Goal: Task Accomplishment & Management: Use online tool/utility

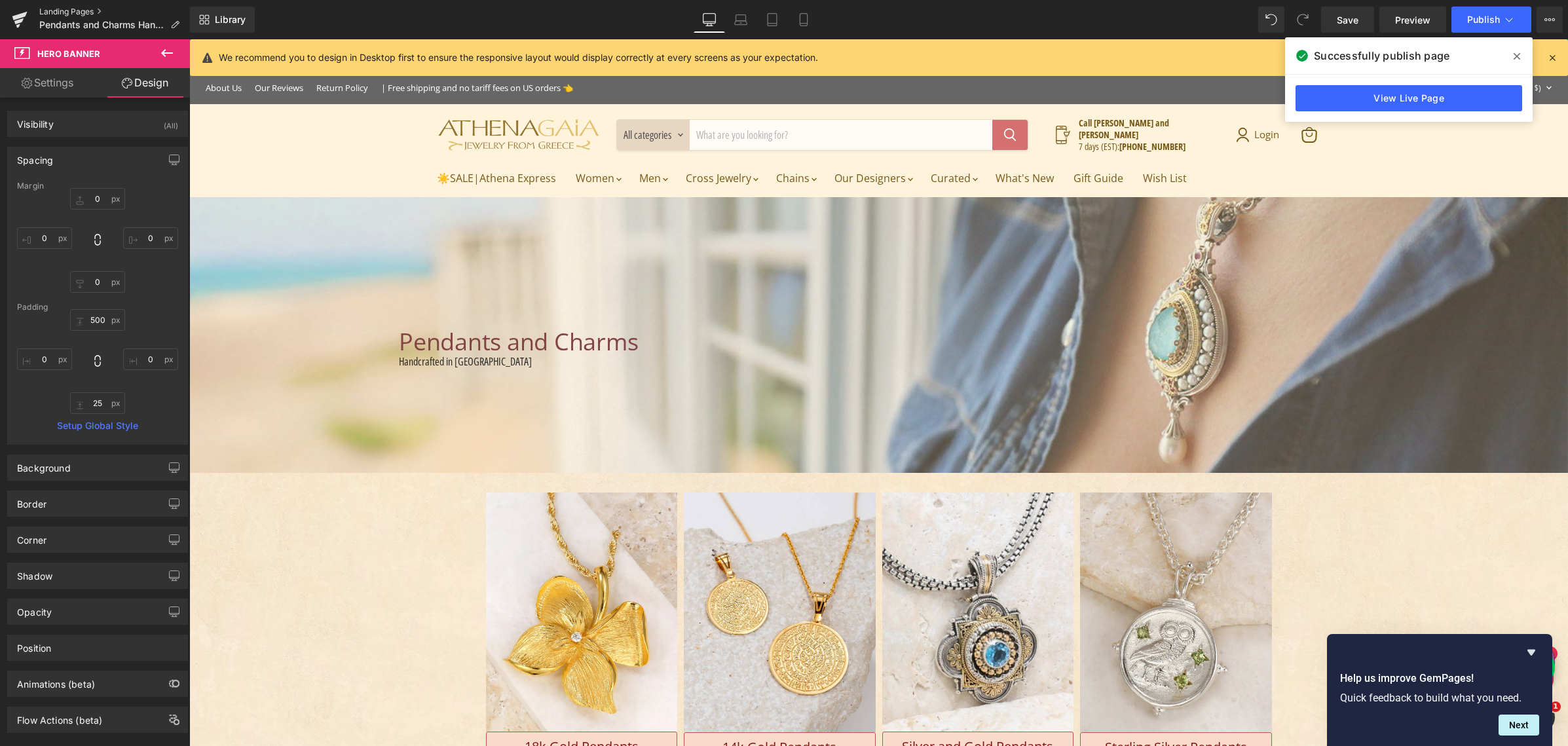
click at [56, 12] on link "Landing Pages" at bounding box center [114, 12] width 151 height 10
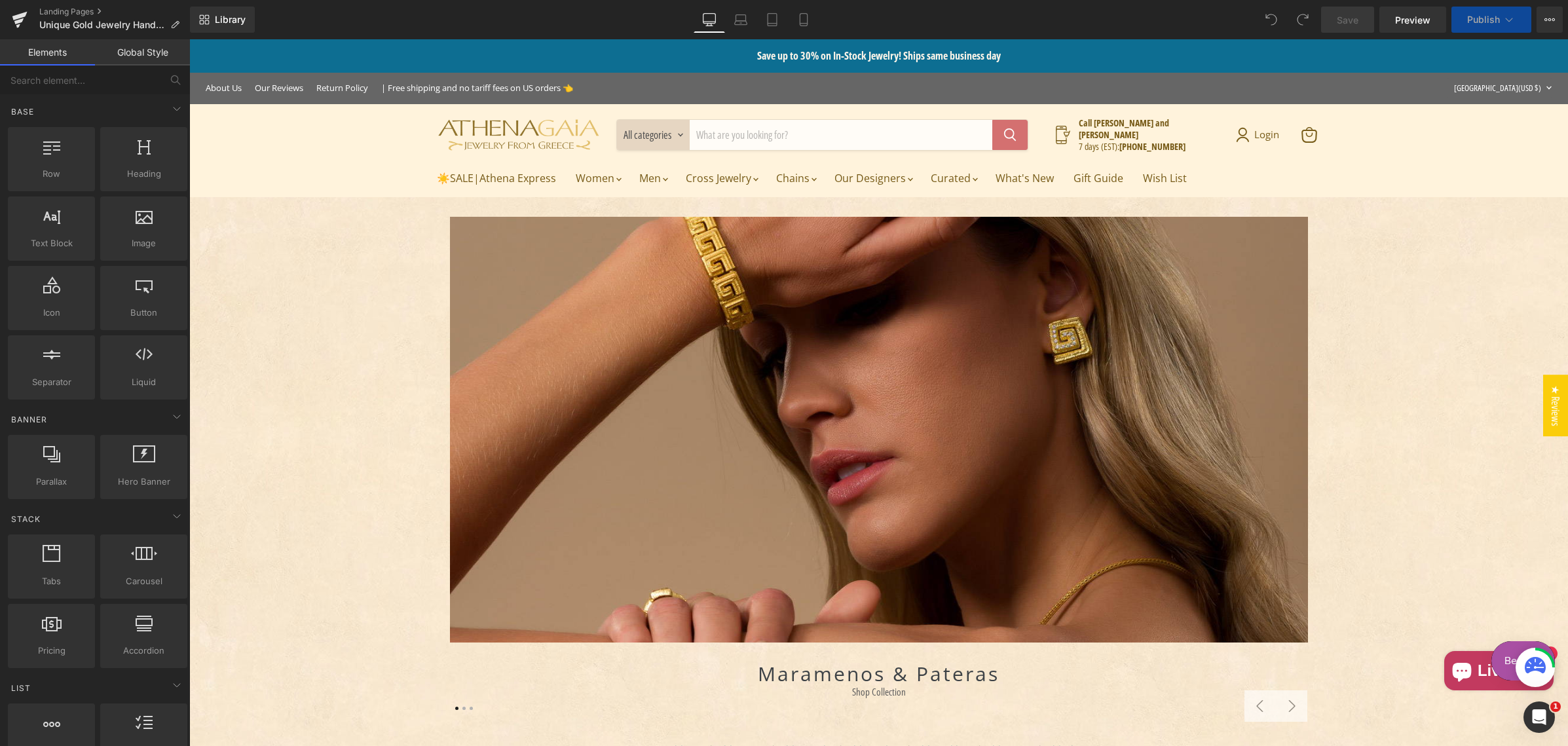
click at [1472, 17] on span "Publish" at bounding box center [1483, 19] width 33 height 10
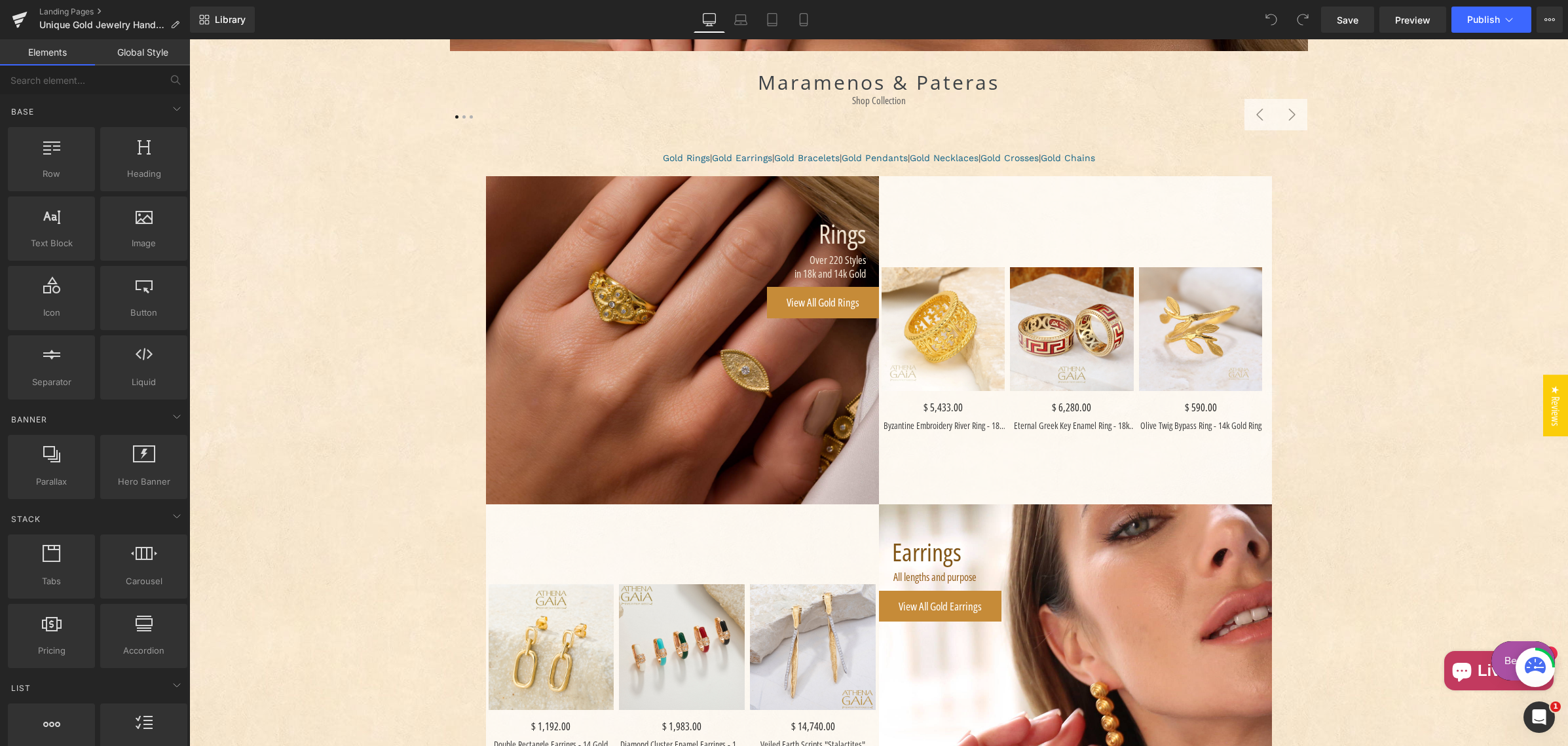
scroll to position [597, 0]
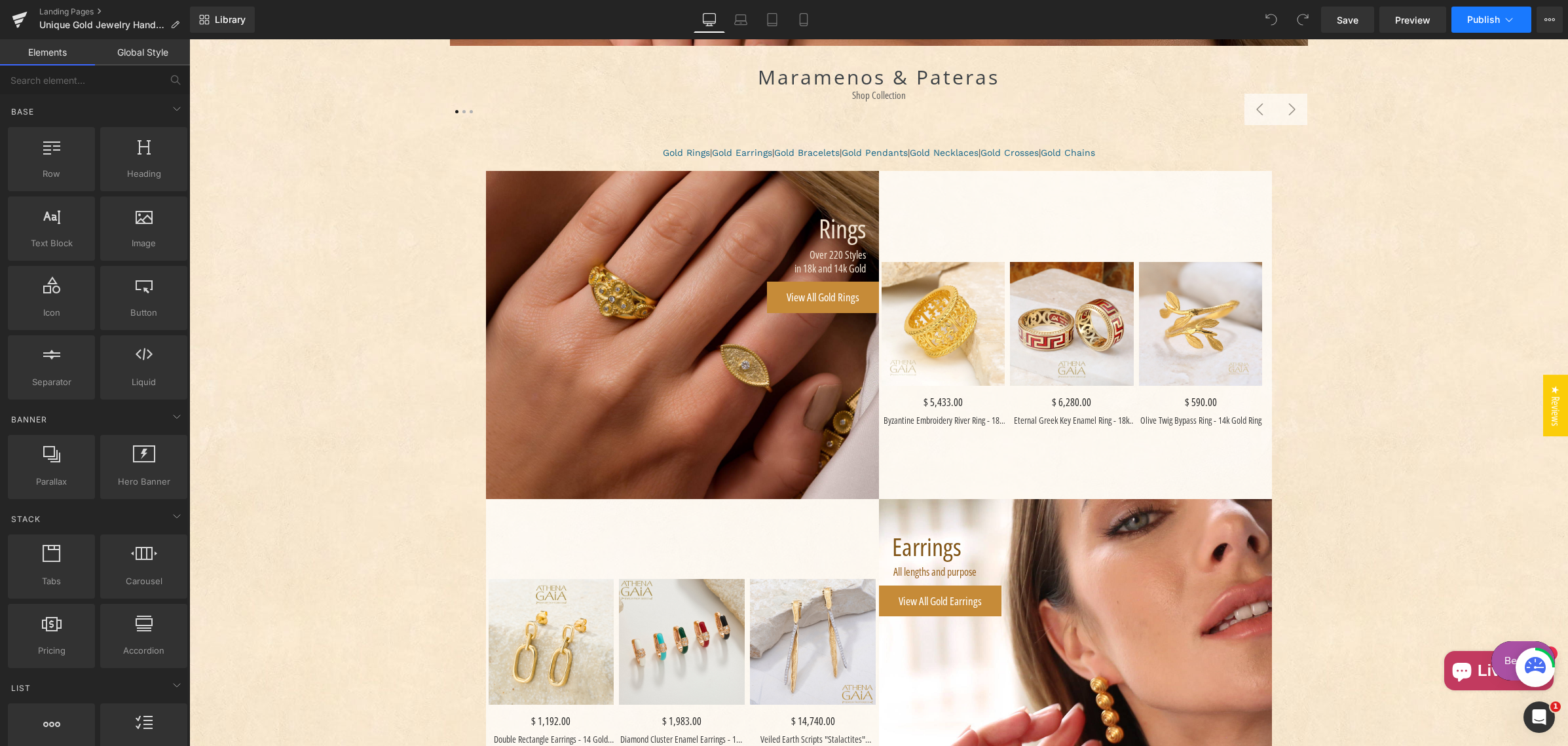
click at [1475, 22] on span "Publish" at bounding box center [1483, 19] width 33 height 10
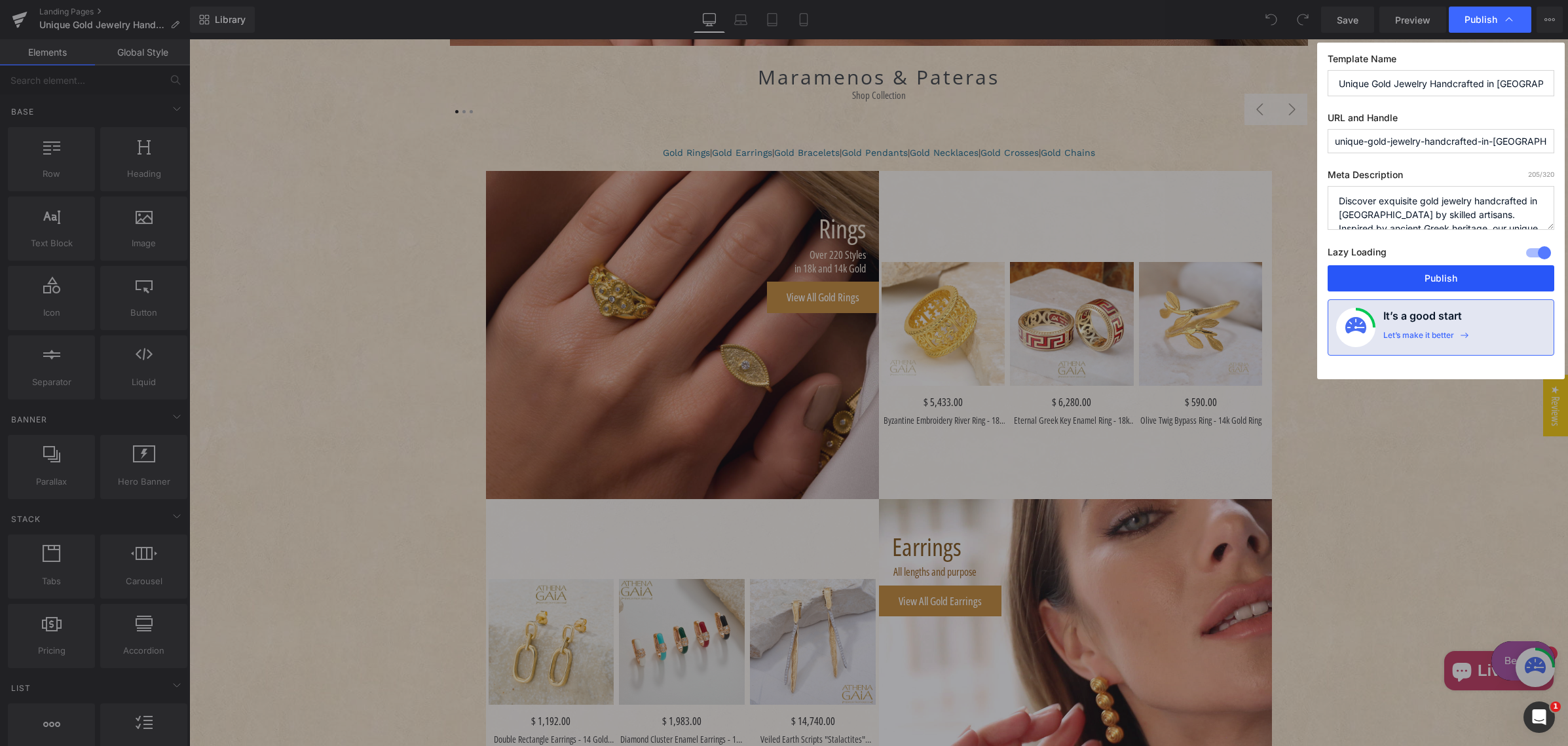
click at [1447, 275] on button "Publish" at bounding box center [1441, 278] width 227 height 26
